Goal: Navigation & Orientation: Find specific page/section

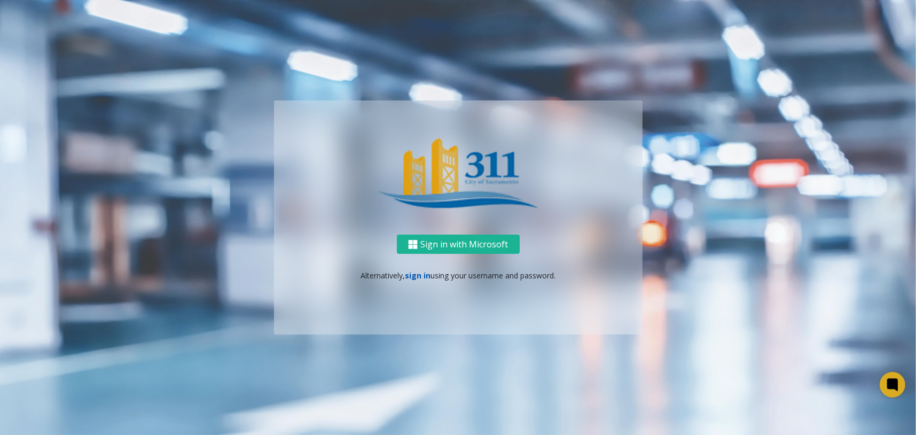
click at [423, 275] on link "sign in" at bounding box center [418, 275] width 26 height 10
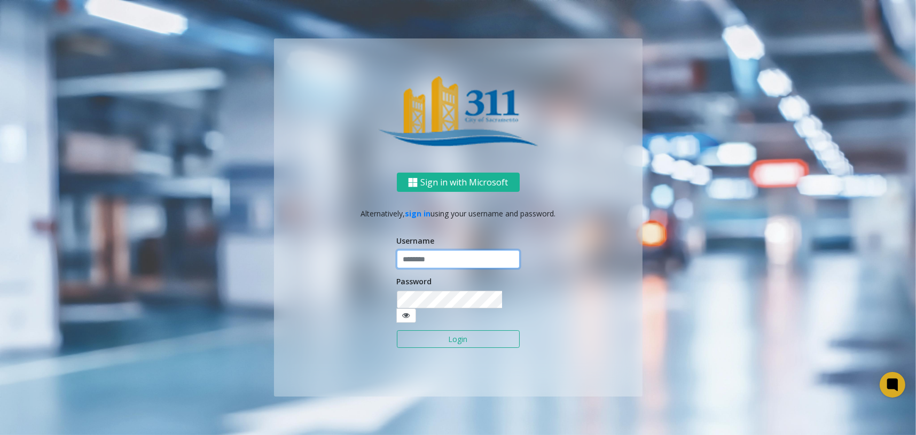
click at [437, 268] on input "text" at bounding box center [458, 259] width 123 height 18
type input "*"
type input "********"
click at [472, 335] on button "Login" at bounding box center [458, 339] width 123 height 18
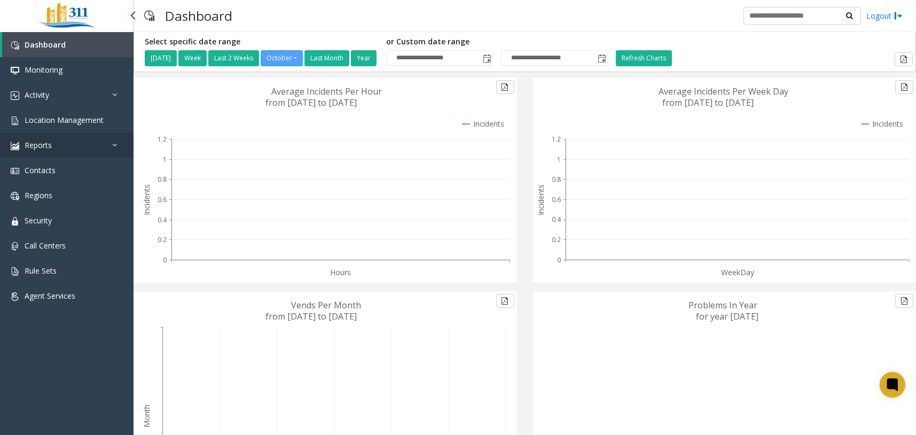
click at [116, 143] on icon at bounding box center [117, 144] width 11 height 7
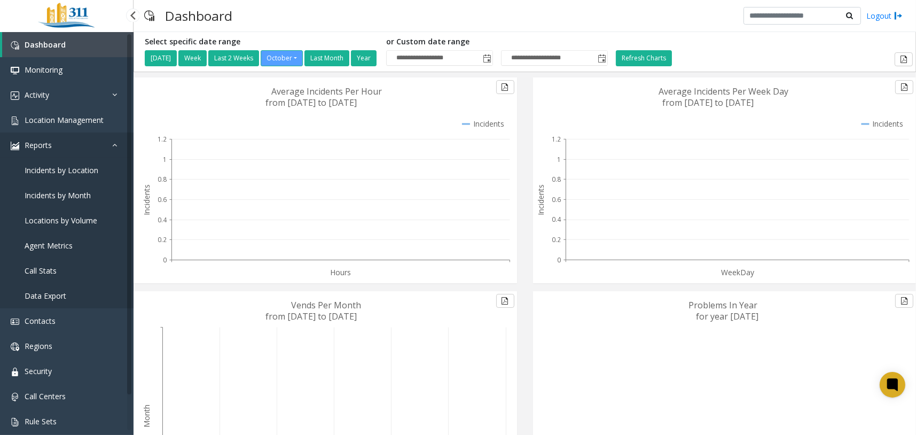
click at [116, 143] on icon at bounding box center [117, 144] width 11 height 7
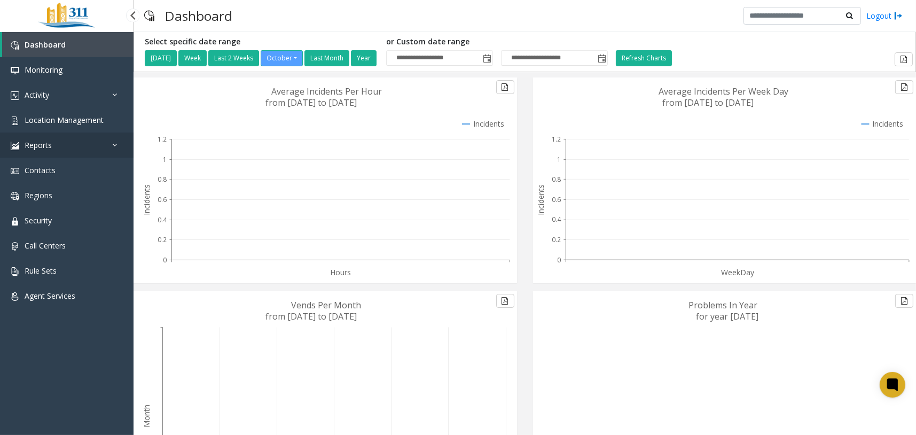
click at [112, 141] on icon at bounding box center [117, 144] width 11 height 7
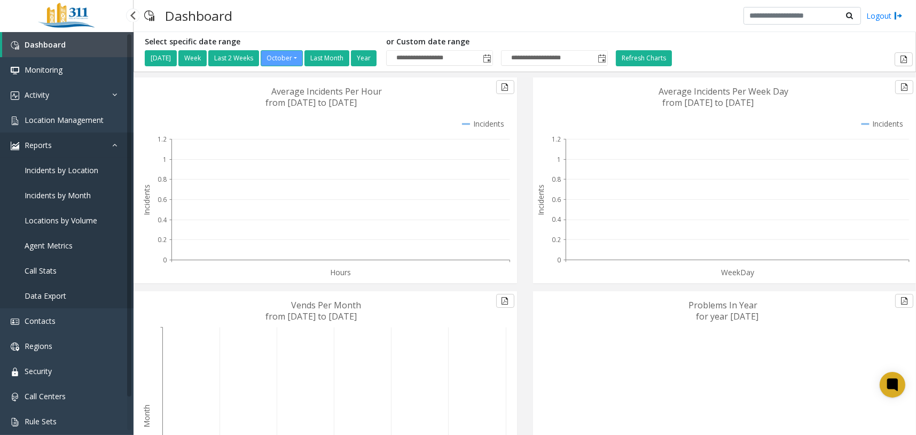
click at [112, 141] on icon at bounding box center [117, 144] width 11 height 7
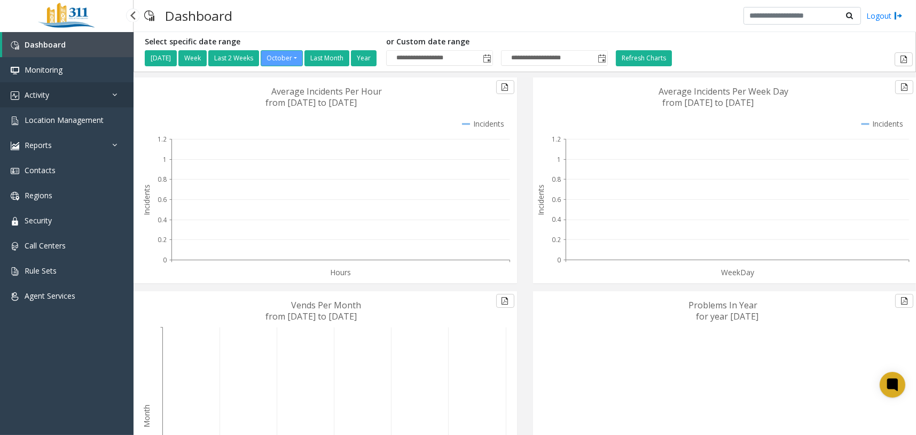
click at [115, 93] on icon at bounding box center [117, 94] width 11 height 7
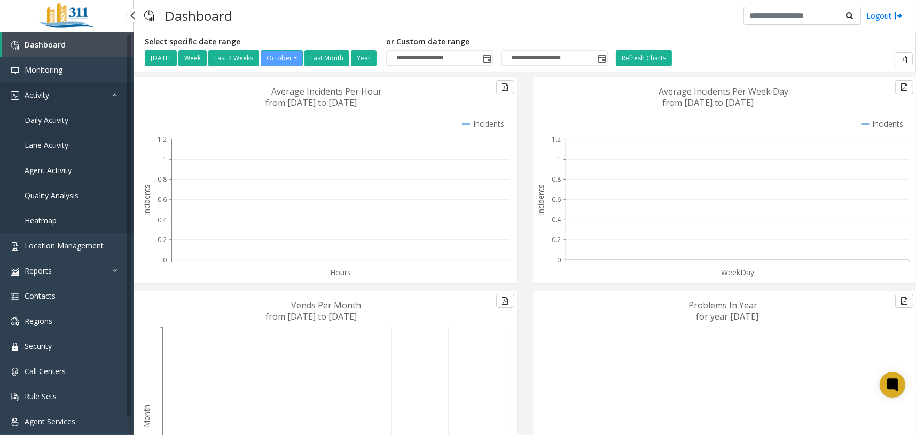
click at [112, 91] on icon at bounding box center [117, 94] width 11 height 7
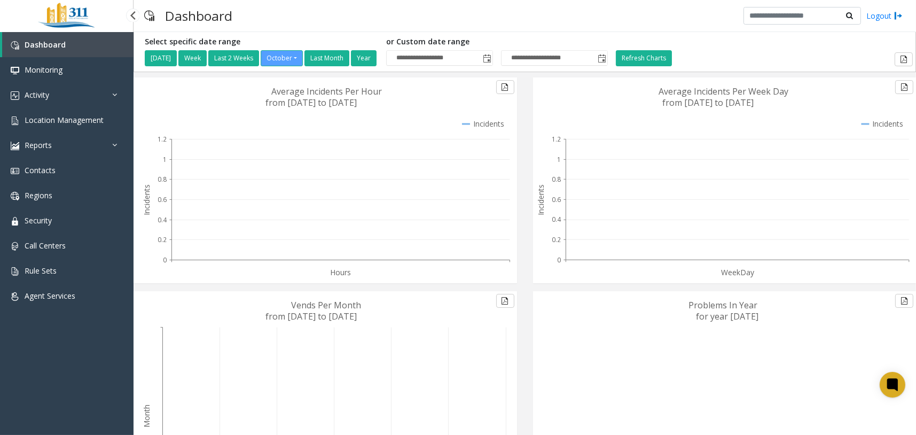
click at [97, 41] on link "Dashboard" at bounding box center [67, 44] width 131 height 25
click at [86, 300] on link "Agent Services" at bounding box center [67, 295] width 134 height 25
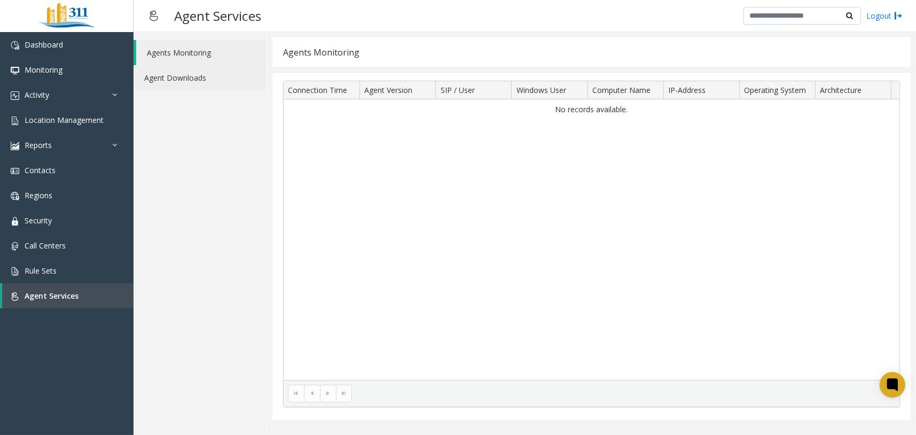
click at [218, 75] on link "Agent Downloads" at bounding box center [200, 77] width 133 height 25
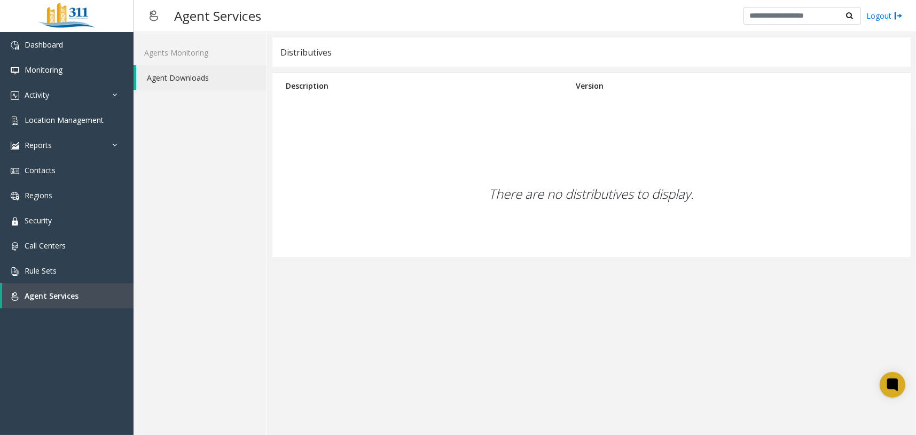
click at [305, 233] on div "There are no distributives to display." at bounding box center [591, 194] width 638 height 126
click at [111, 104] on link "Activity" at bounding box center [67, 94] width 134 height 25
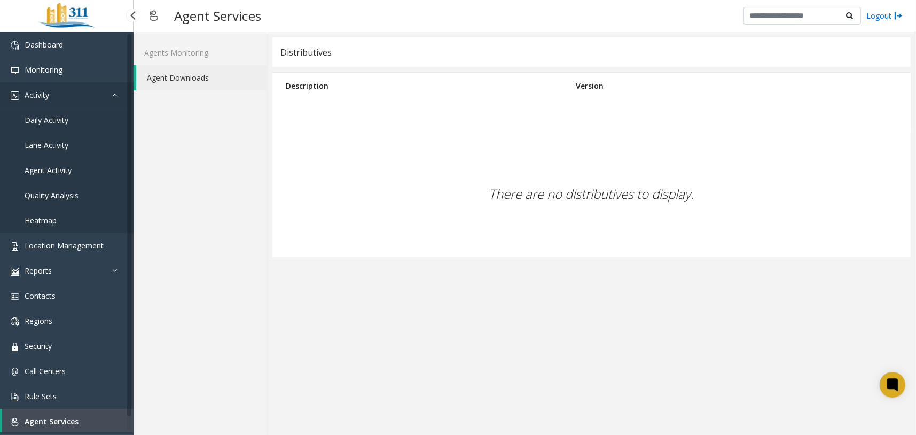
click at [114, 97] on icon at bounding box center [117, 94] width 11 height 7
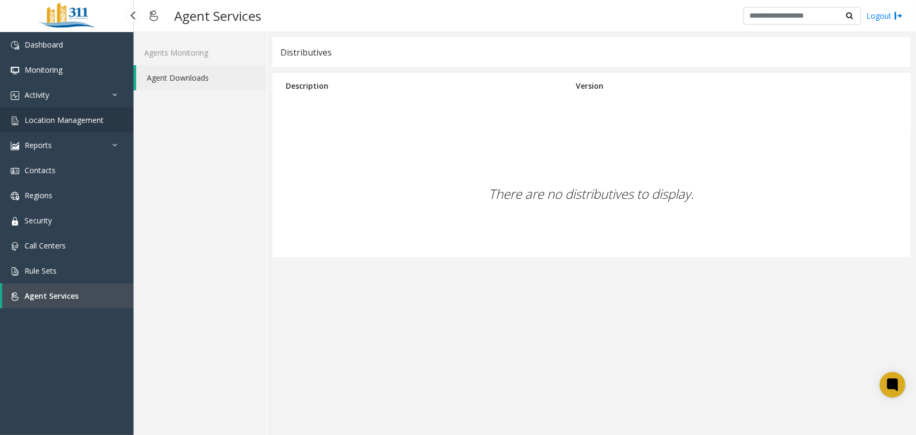
click at [104, 119] on link "Location Management" at bounding box center [67, 119] width 134 height 25
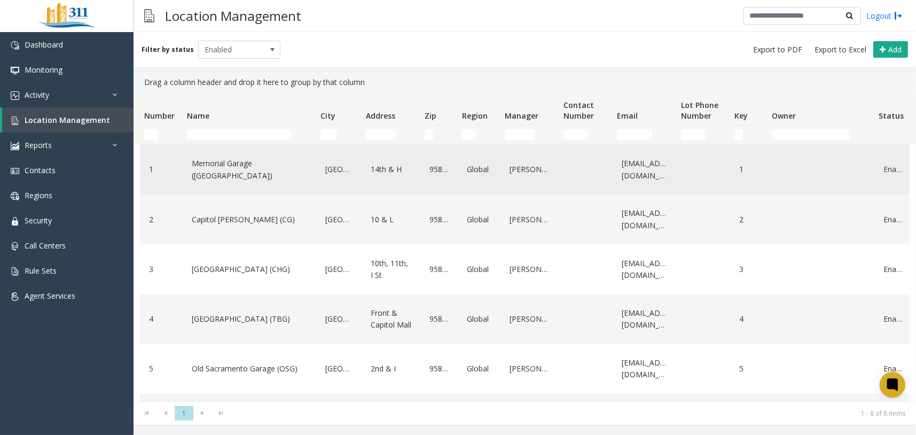
click at [226, 169] on link "Memorial Garage (MG)" at bounding box center [249, 169] width 121 height 29
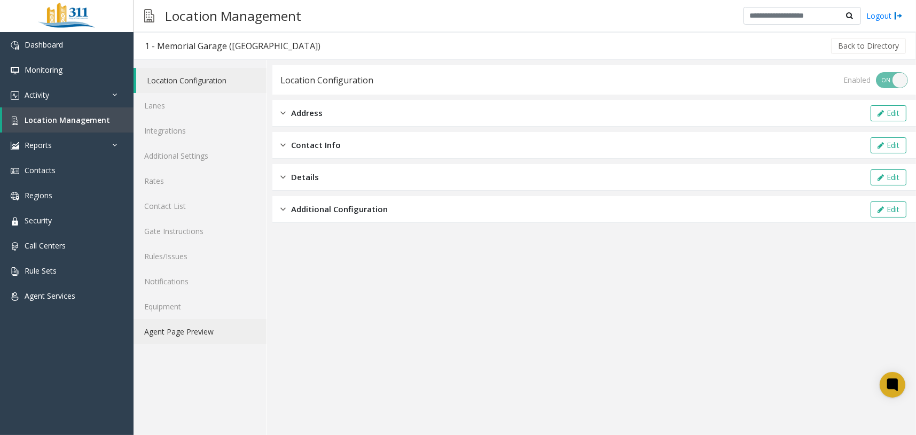
click at [217, 330] on link "Agent Page Preview" at bounding box center [200, 331] width 133 height 25
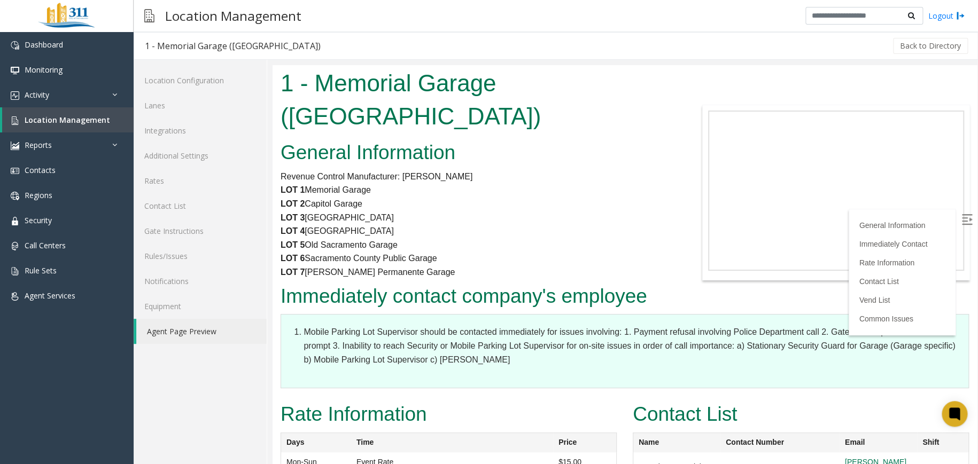
click at [569, 93] on h1 "1 - Memorial Garage ([GEOGRAPHIC_DATA])" at bounding box center [477, 100] width 395 height 66
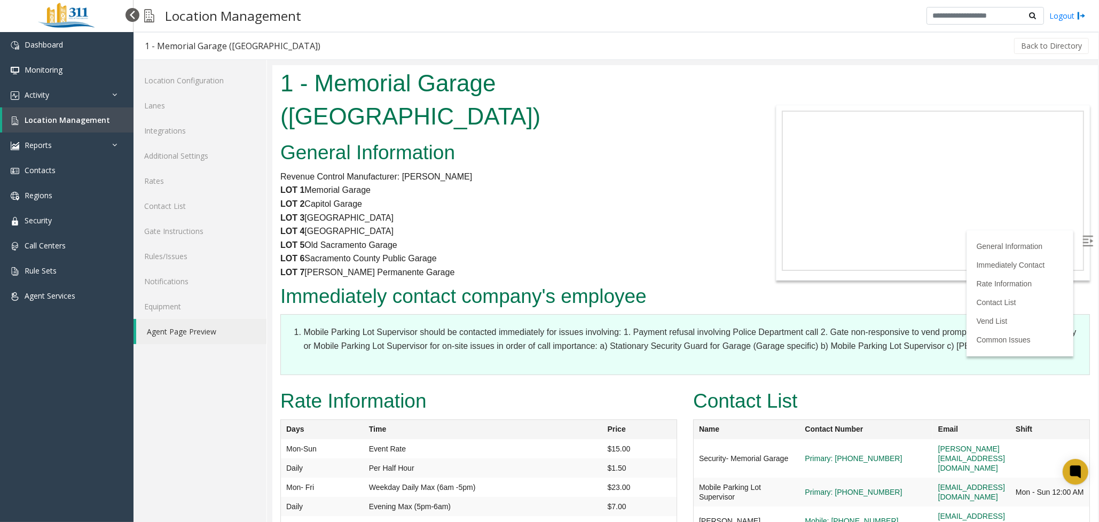
click at [130, 15] on div at bounding box center [133, 15] width 14 height 14
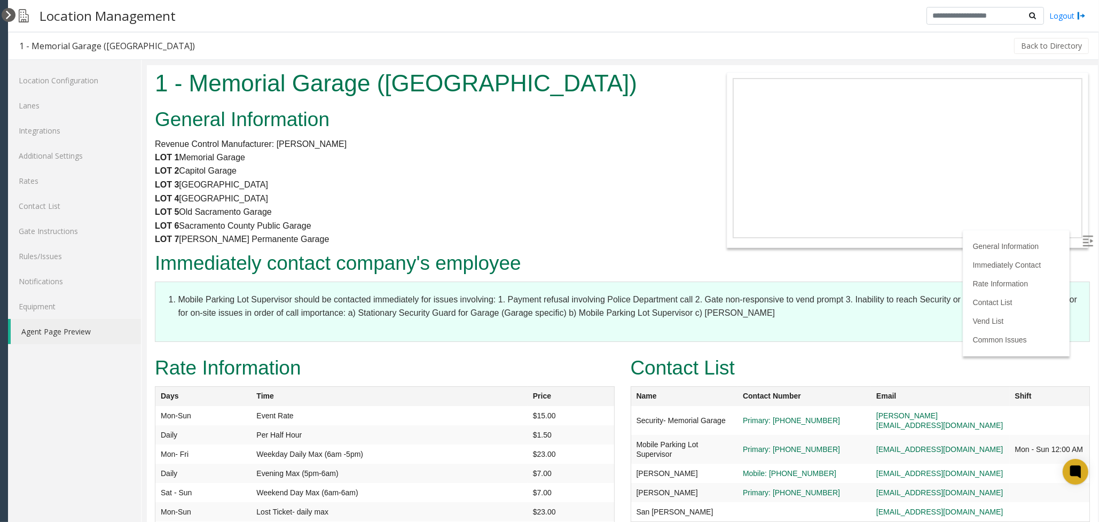
click at [4, 18] on div at bounding box center [9, 15] width 14 height 14
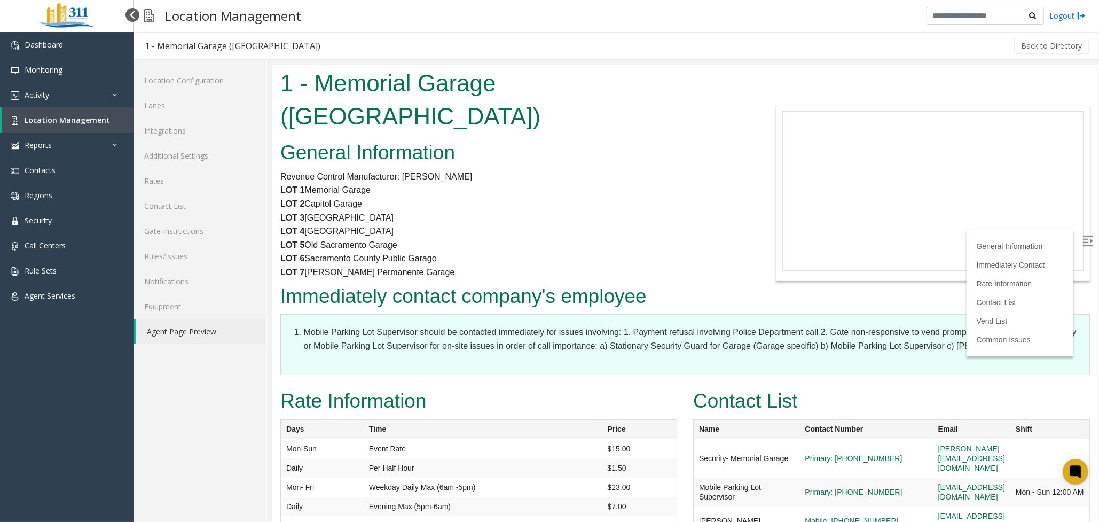
click at [127, 12] on div at bounding box center [133, 15] width 14 height 14
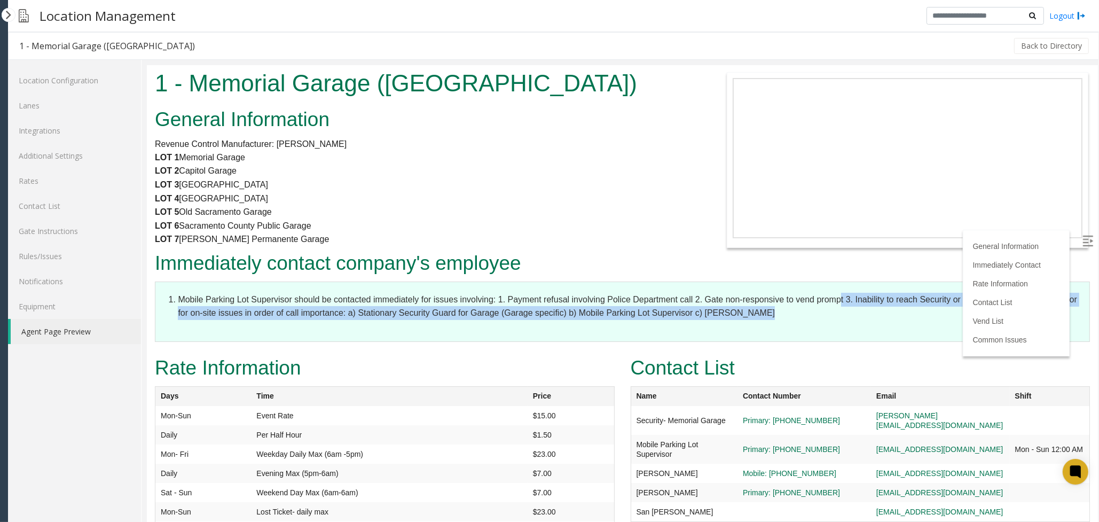
drag, startPoint x: 893, startPoint y: 323, endPoint x: 847, endPoint y: 296, distance: 53.1
click at [843, 298] on dl "Mobile Parking Lot Supervisor should be contacted immediately for issues involv…" at bounding box center [621, 311] width 935 height 60
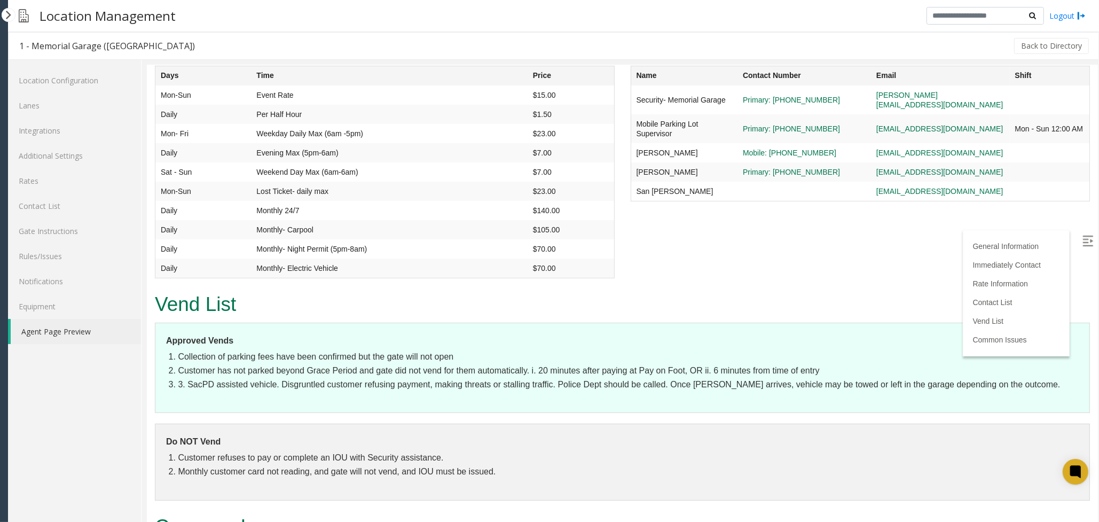
click at [977, 239] on img at bounding box center [1087, 240] width 11 height 11
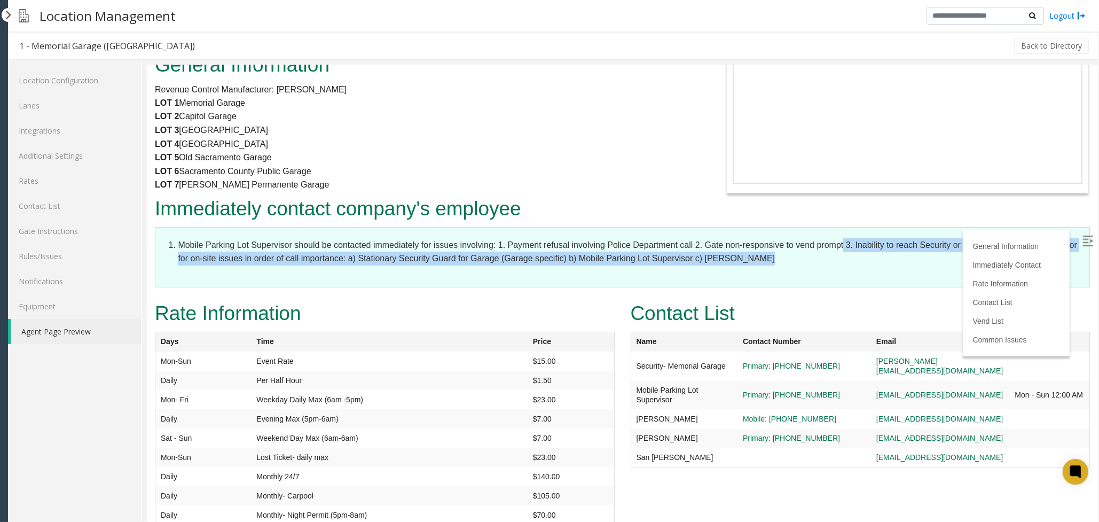
scroll to position [160, 0]
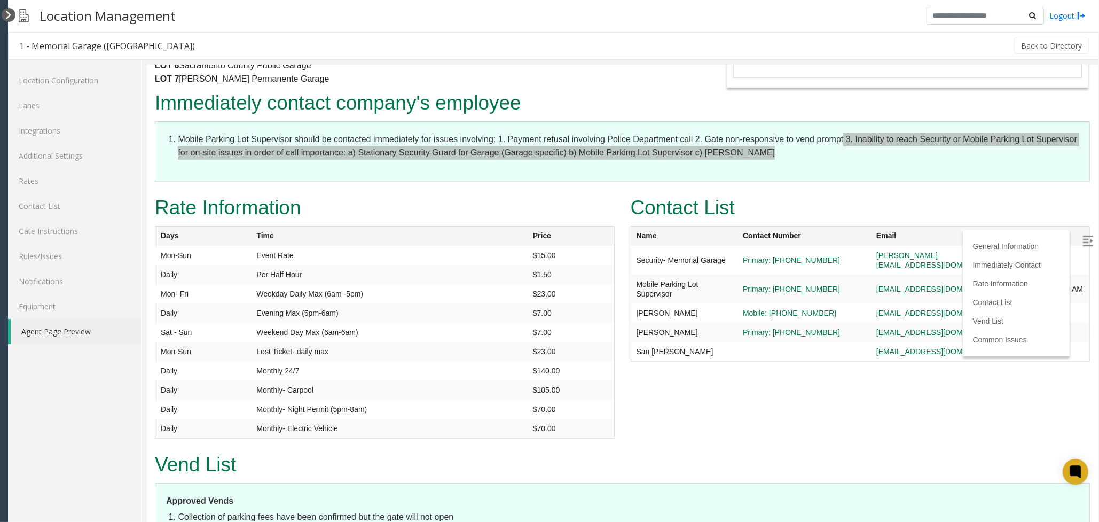
click at [3, 18] on div at bounding box center [9, 15] width 14 height 14
